Goal: Navigation & Orientation: Find specific page/section

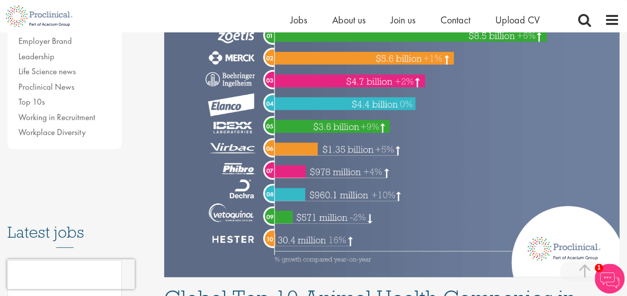
scroll to position [353, 0]
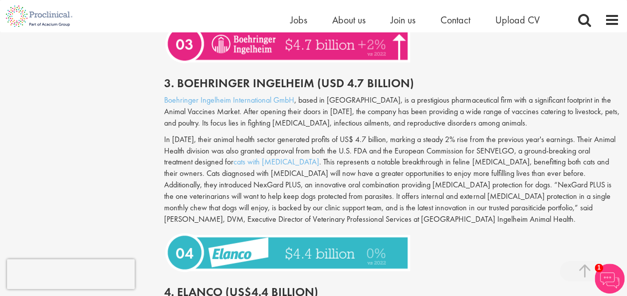
drag, startPoint x: 0, startPoint y: 0, endPoint x: 340, endPoint y: 114, distance: 358.8
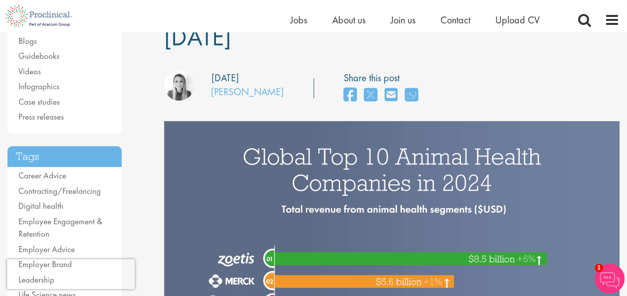
scroll to position [0, 0]
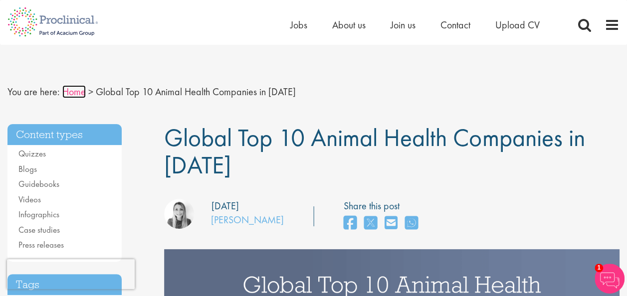
click at [75, 89] on link "Home" at bounding box center [73, 91] width 23 height 13
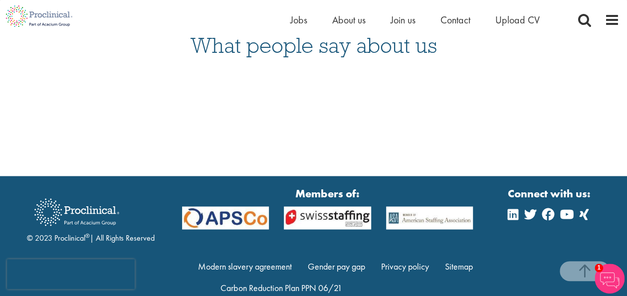
scroll to position [2614, 0]
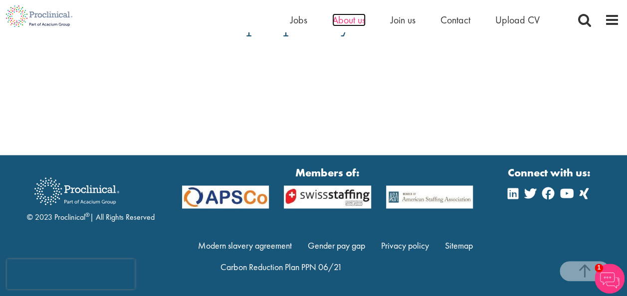
click at [351, 16] on span "About us" at bounding box center [348, 19] width 33 height 13
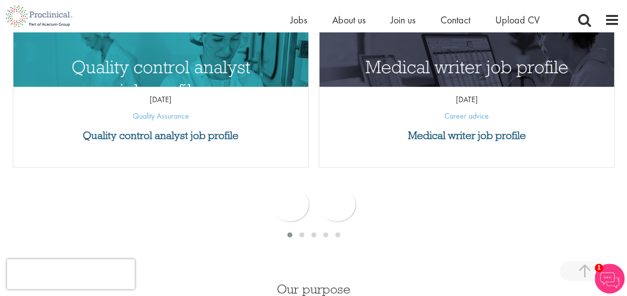
scroll to position [522, 0]
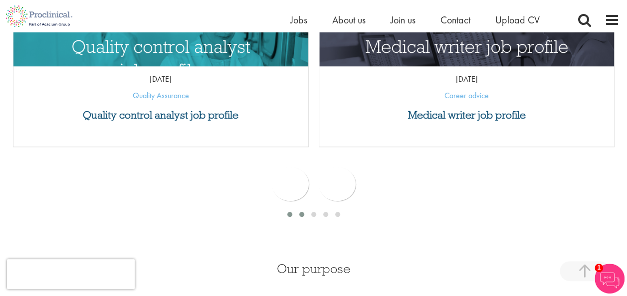
click at [302, 212] on span at bounding box center [301, 214] width 5 height 5
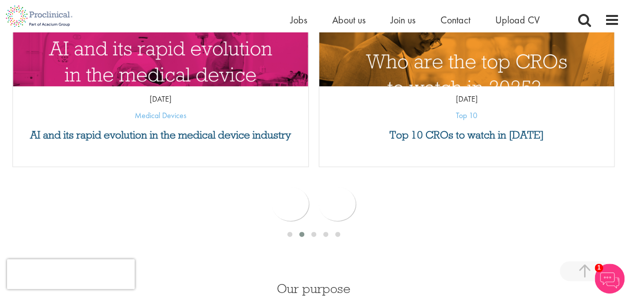
scroll to position [504, 0]
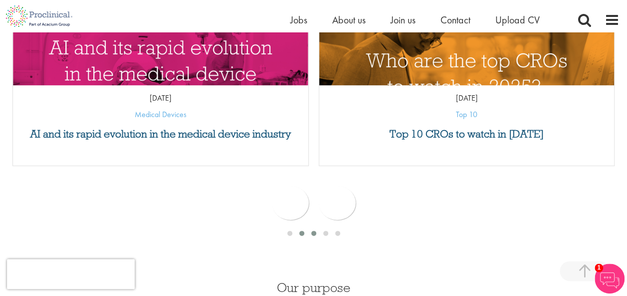
click at [311, 233] on span at bounding box center [313, 233] width 5 height 5
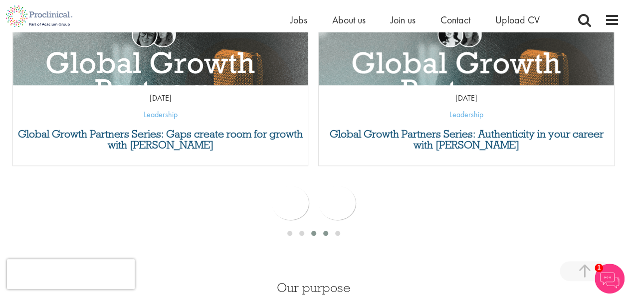
click at [324, 234] on span at bounding box center [325, 233] width 5 height 5
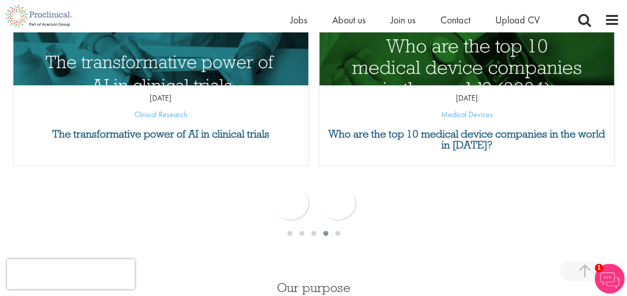
click at [345, 230] on div at bounding box center [313, 235] width 612 height 13
click at [340, 230] on div at bounding box center [338, 234] width 12 height 10
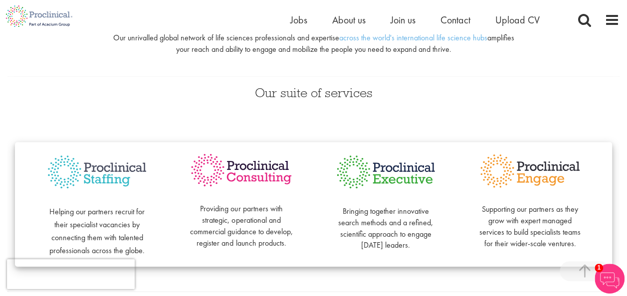
scroll to position [181, 0]
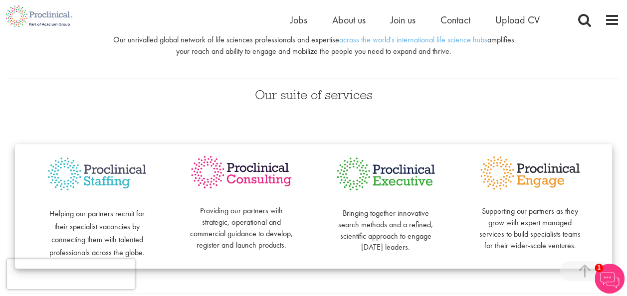
click at [325, 20] on ul "Home Jobs About us Join us Contact Upload CV" at bounding box center [427, 19] width 274 height 15
click at [305, 20] on span "Jobs" at bounding box center [298, 19] width 17 height 13
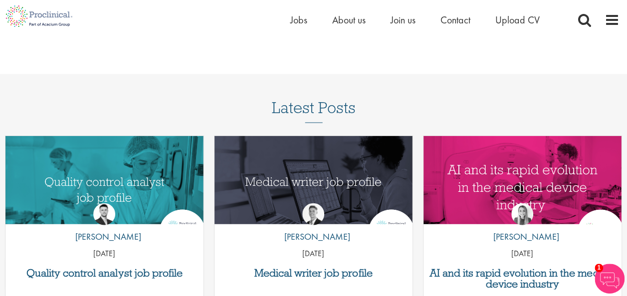
scroll to position [1093, 0]
